Goal: Check status: Check status

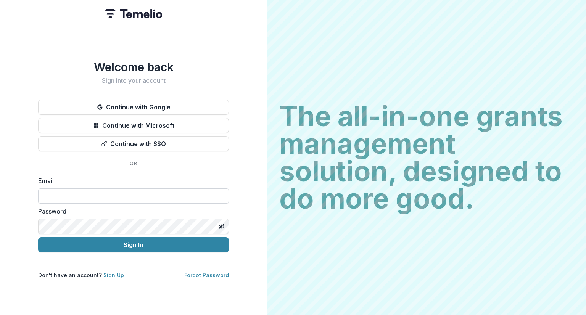
drag, startPoint x: 0, startPoint y: 0, endPoint x: 83, endPoint y: 197, distance: 213.4
click at [83, 197] on input at bounding box center [133, 196] width 191 height 15
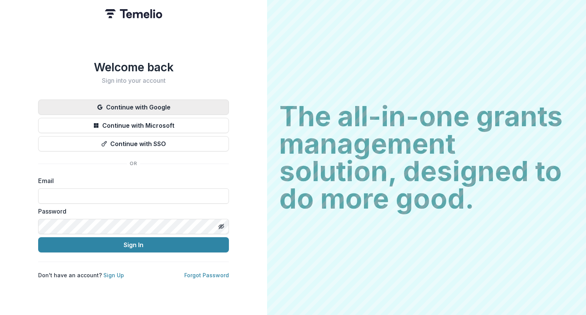
click at [151, 100] on button "Continue with Google" at bounding box center [133, 107] width 191 height 15
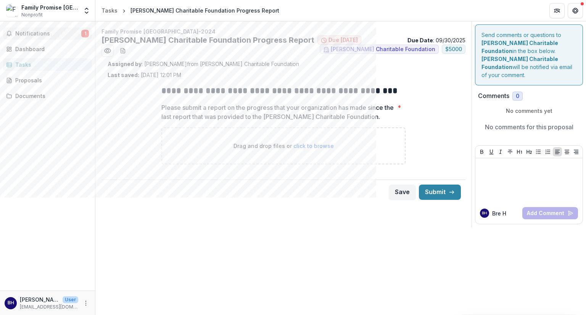
click at [44, 32] on span "Notifications" at bounding box center [48, 34] width 66 height 6
click at [132, 232] on div "**********" at bounding box center [340, 168] width 491 height 294
click at [44, 49] on div "Dashboard" at bounding box center [50, 49] width 71 height 8
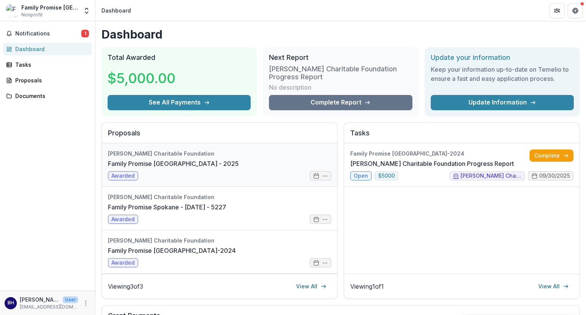
click at [182, 164] on link "Family Promise Spokane - 2025" at bounding box center [173, 163] width 131 height 9
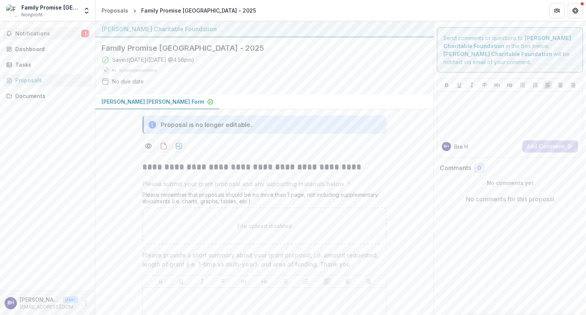
click at [52, 35] on span "Notifications" at bounding box center [48, 34] width 66 height 6
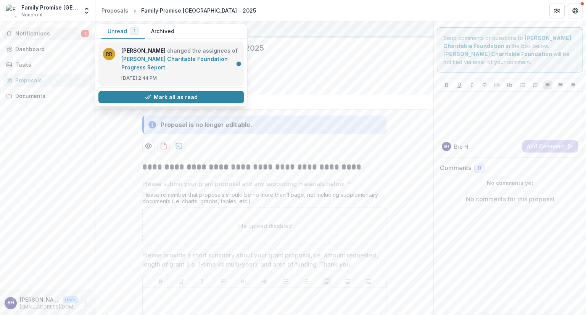
click at [153, 62] on link "Ella Fitzgerald Charitable Foundation Progress Report" at bounding box center [174, 63] width 106 height 15
